Goal: Find specific page/section: Find specific page/section

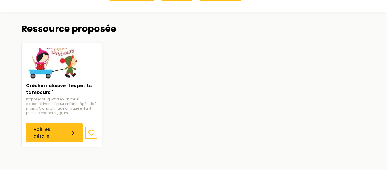
scroll to position [126, 0]
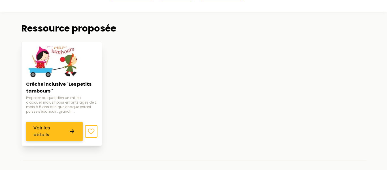
click at [63, 125] on link "Voir les détails" at bounding box center [54, 130] width 57 height 19
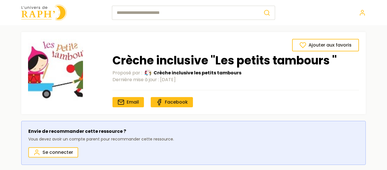
click at [207, 14] on input "search" at bounding box center [185, 13] width 147 height 14
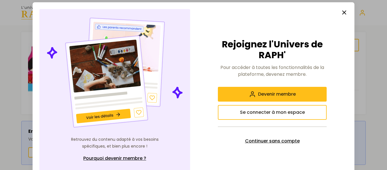
click at [291, 143] on span "Continuer sans compte" at bounding box center [272, 140] width 55 height 7
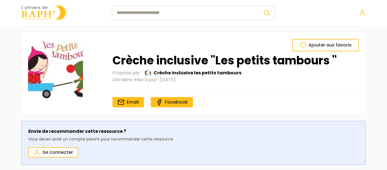
click at [203, 12] on input "search" at bounding box center [185, 13] width 147 height 14
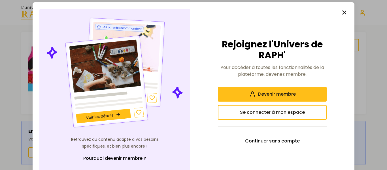
click at [263, 146] on button "Continuer sans compte" at bounding box center [272, 140] width 109 height 15
click at [218, 133] on button "Continuer sans compte" at bounding box center [272, 140] width 109 height 15
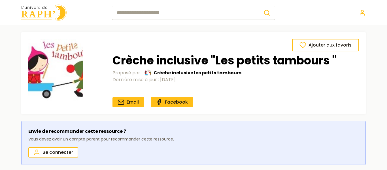
click at [218, 133] on button "Continuer sans compte" at bounding box center [272, 140] width 109 height 15
click button "Continuer sans compte" at bounding box center [272, 140] width 109 height 15
